Goal: Information Seeking & Learning: Learn about a topic

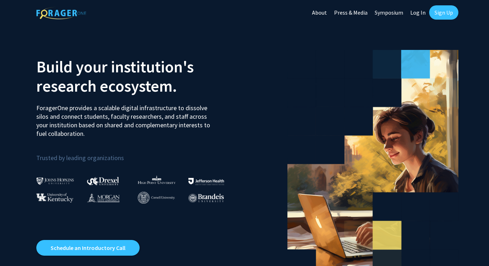
click at [420, 16] on link "Log In" at bounding box center [418, 12] width 22 height 25
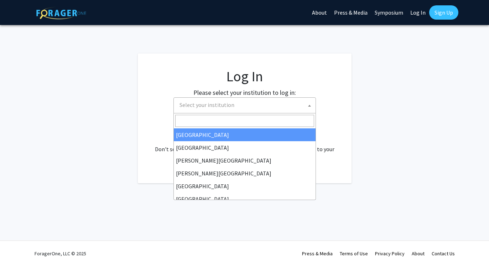
click at [246, 107] on span "Select your institution" at bounding box center [246, 105] width 139 height 15
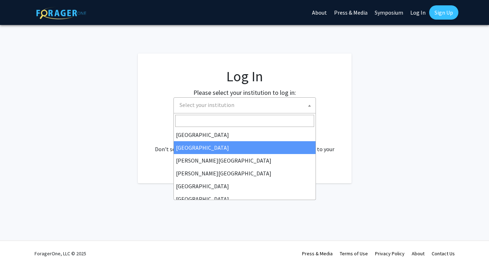
select select "10"
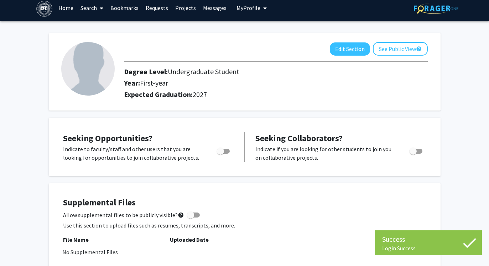
scroll to position [4, 0]
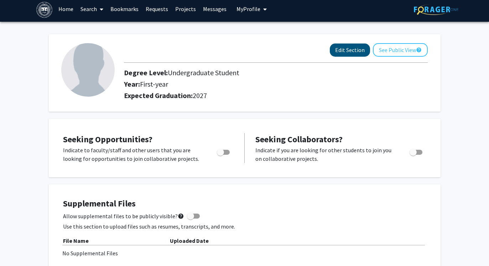
click at [353, 51] on button "Edit Section" at bounding box center [350, 49] width 40 height 13
select select "first-year"
select select "2027"
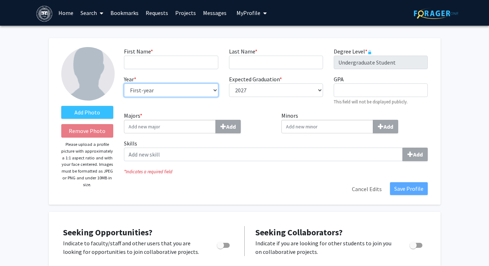
scroll to position [0, 0]
click at [96, 14] on link "Search" at bounding box center [92, 12] width 30 height 25
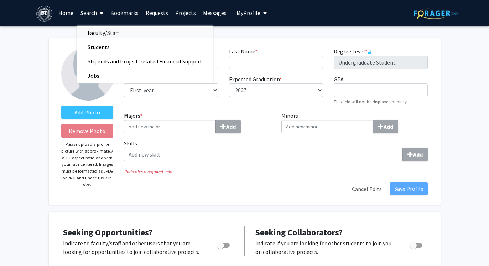
click at [99, 30] on span "Faculty/Staff" at bounding box center [103, 33] width 52 height 14
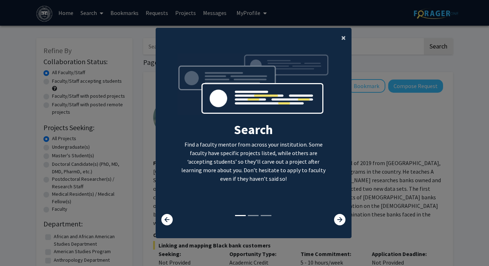
click at [345, 37] on span "×" at bounding box center [343, 37] width 5 height 11
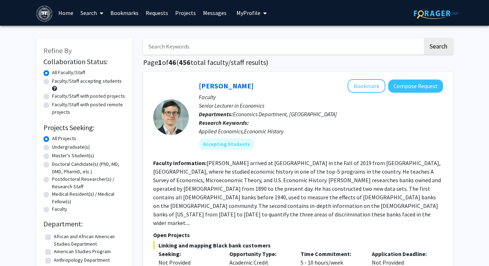
click at [89, 14] on link "Search" at bounding box center [92, 12] width 30 height 25
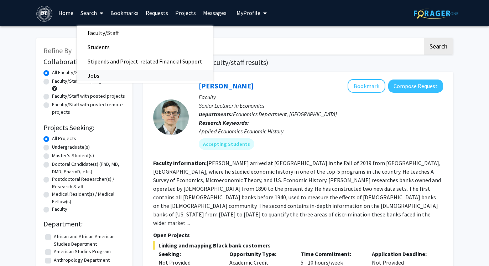
click at [96, 72] on span "Jobs" at bounding box center [93, 75] width 33 height 14
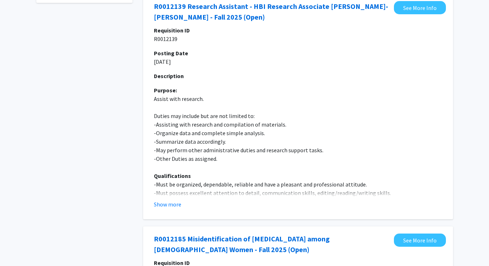
scroll to position [78, 0]
click at [170, 211] on fg-job "R0012139 Research Assistant - HBI Research Associate Rivka Neriya-Ben Shahar - …" at bounding box center [298, 106] width 296 height 211
click at [167, 208] on button "Show more" at bounding box center [167, 204] width 27 height 9
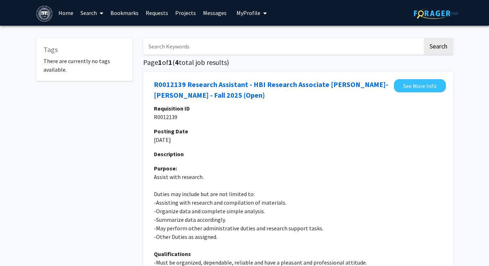
scroll to position [0, 0]
click at [92, 14] on link "Search" at bounding box center [92, 12] width 30 height 25
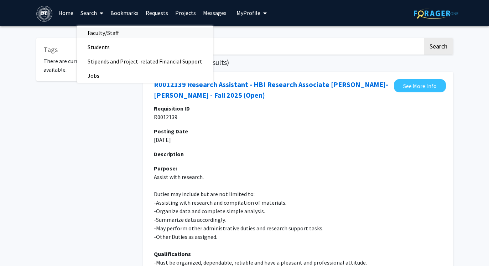
click at [104, 36] on span "Faculty/Staff" at bounding box center [103, 33] width 52 height 14
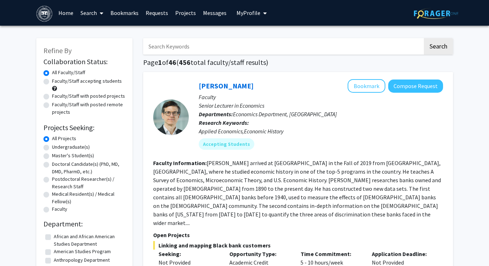
click at [52, 82] on label "Faculty/Staff accepting students" at bounding box center [87, 80] width 70 height 7
click at [52, 82] on input "Faculty/Staff accepting students" at bounding box center [54, 79] width 5 height 5
radio input "true"
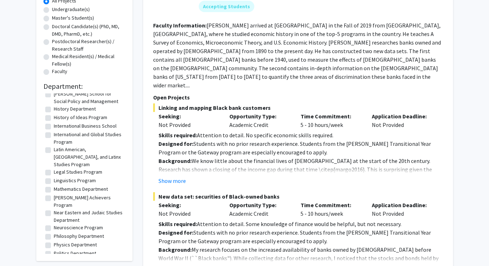
scroll to position [138, 0]
click at [54, 130] on label "International and Global Studies Program" at bounding box center [89, 137] width 70 height 15
click at [54, 130] on input "International and Global Studies Program" at bounding box center [56, 132] width 5 height 5
checkbox input "true"
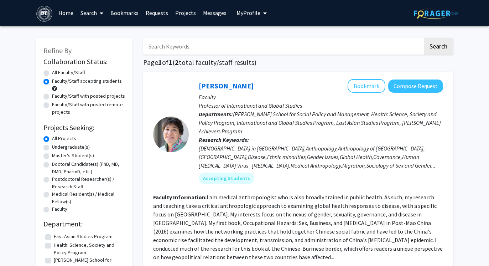
checkbox input "false"
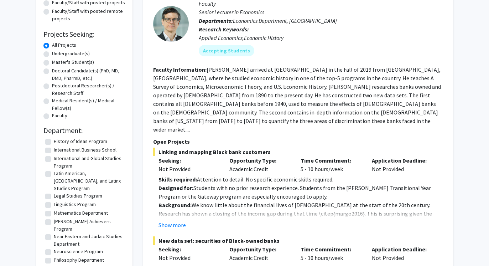
scroll to position [288, 0]
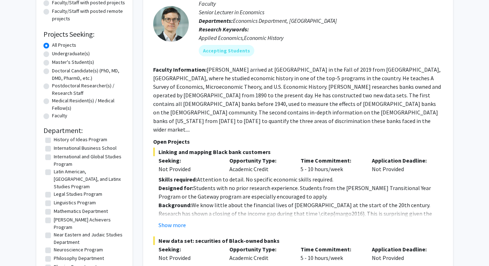
click at [52, 63] on label "Master's Student(s)" at bounding box center [73, 61] width 42 height 7
click at [52, 63] on input "Master's Student(s)" at bounding box center [54, 60] width 5 height 5
radio input "true"
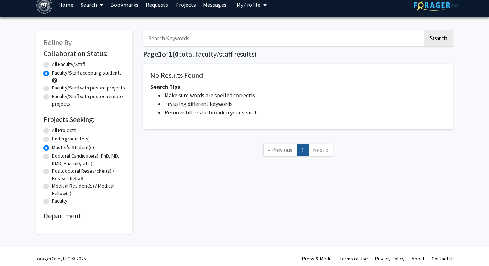
scroll to position [9, 0]
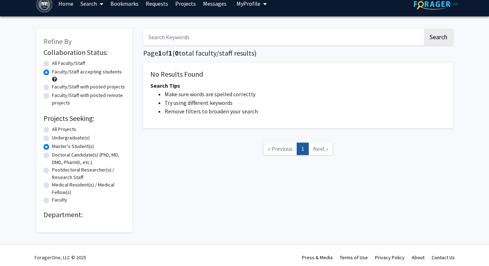
radio input "true"
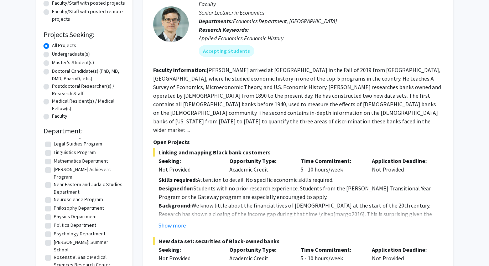
scroll to position [338, 0]
click at [69, 222] on label "Politics Department" at bounding box center [75, 225] width 42 height 7
click at [58, 222] on input "Politics Department" at bounding box center [56, 224] width 5 height 5
checkbox input "true"
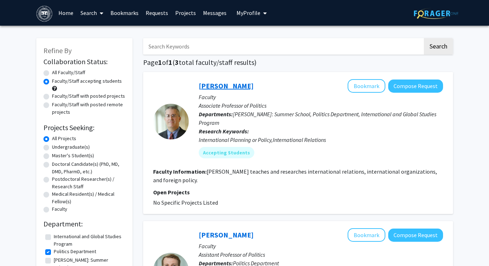
click at [231, 88] on link "Kerry Chase" at bounding box center [226, 85] width 55 height 9
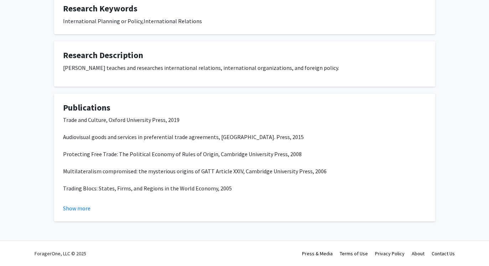
scroll to position [144, 0]
click at [83, 207] on button "Show more" at bounding box center [76, 208] width 27 height 9
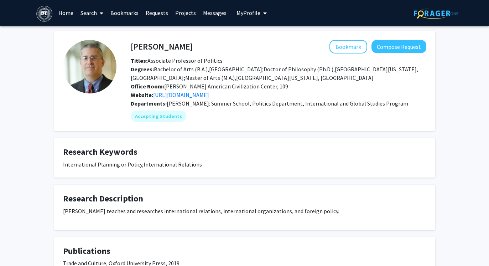
scroll to position [0, 0]
click at [88, 19] on link "Search" at bounding box center [92, 12] width 30 height 25
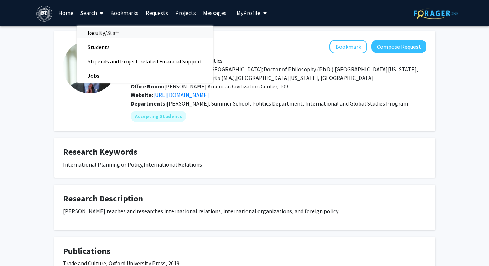
click at [98, 36] on span "Faculty/Staff" at bounding box center [103, 33] width 52 height 14
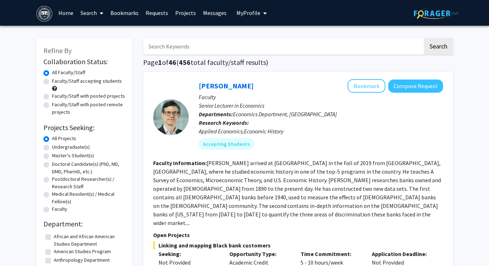
click at [52, 97] on label "Faculty/Staff with posted projects" at bounding box center [88, 95] width 73 height 7
click at [52, 97] on input "Faculty/Staff with posted projects" at bounding box center [54, 94] width 5 height 5
radio input "true"
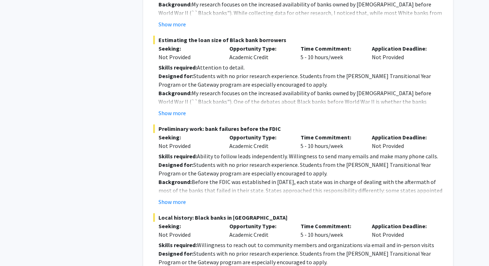
scroll to position [468, 0]
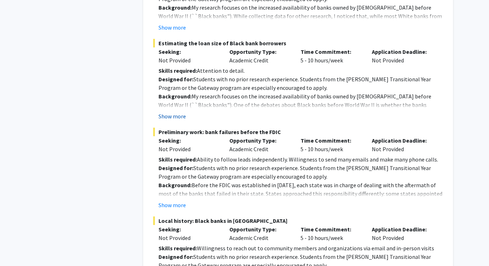
click at [170, 112] on button "Show more" at bounding box center [172, 116] width 27 height 9
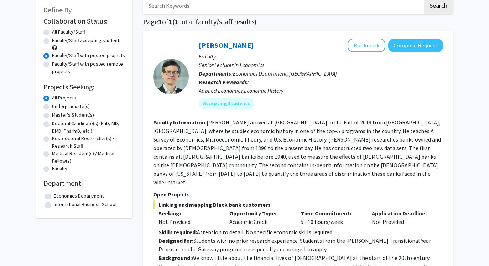
scroll to position [29, 0]
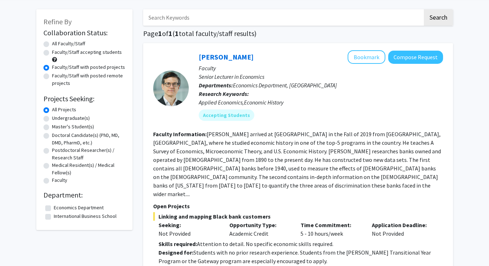
click at [52, 52] on label "Faculty/Staff accepting students" at bounding box center [87, 51] width 70 height 7
click at [52, 52] on input "Faculty/Staff accepting students" at bounding box center [54, 50] width 5 height 5
radio input "true"
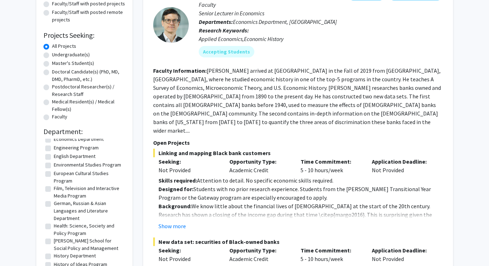
scroll to position [168, 0]
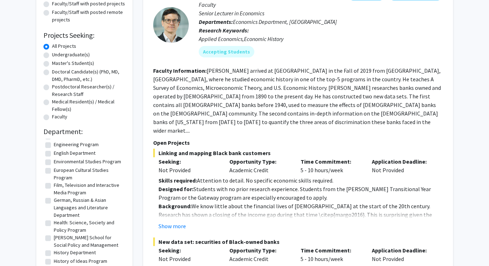
click at [54, 234] on label "Heller School for Social Policy and Management" at bounding box center [89, 241] width 70 height 15
click at [54, 234] on input "Heller School for Social Policy and Management" at bounding box center [56, 236] width 5 height 5
checkbox input "true"
